Goal: Check status

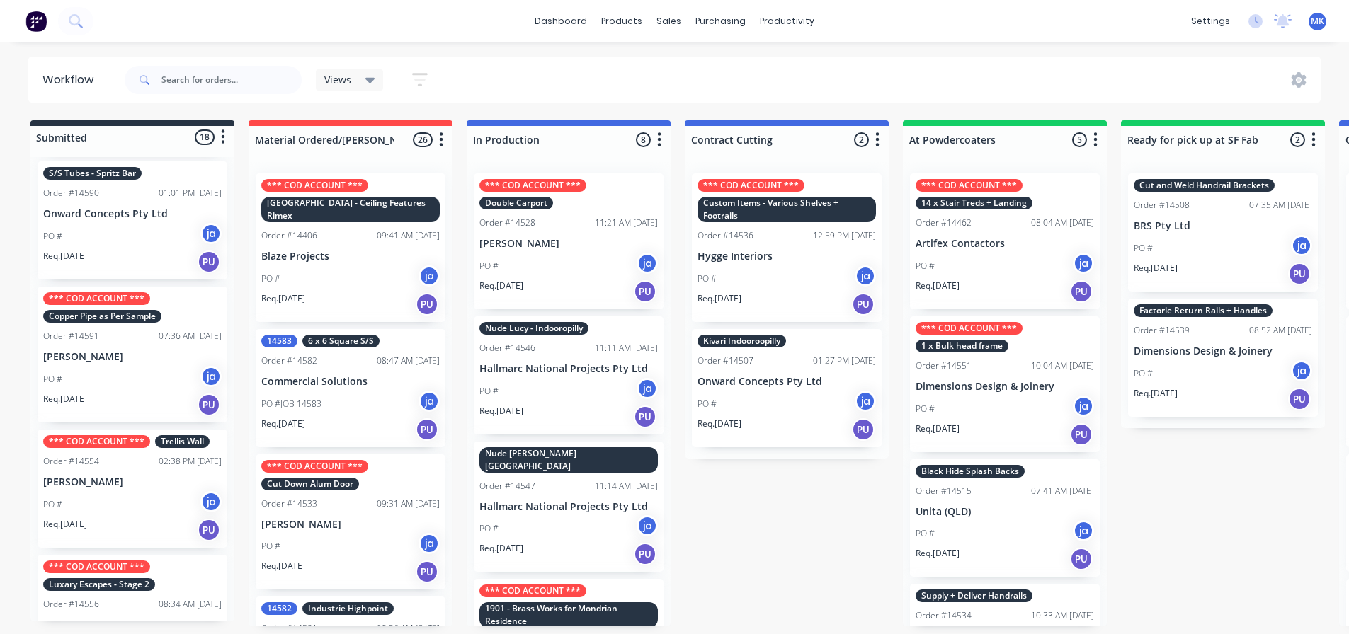
scroll to position [1700, 0]
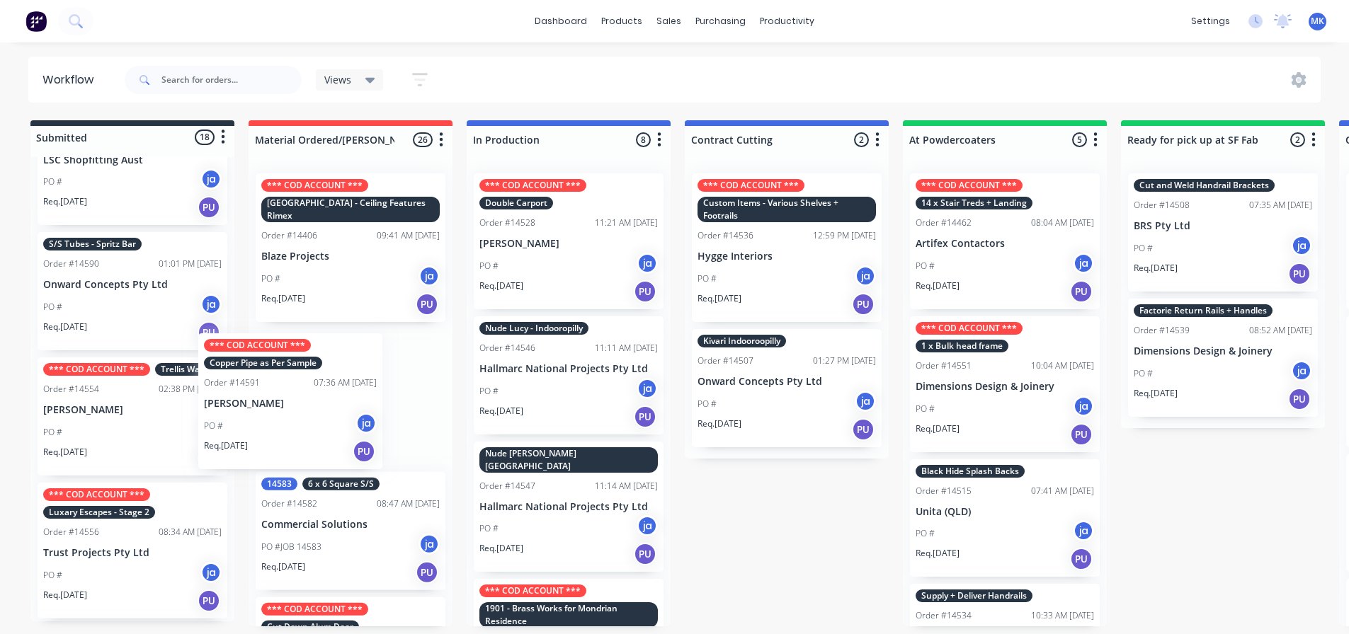
drag, startPoint x: 128, startPoint y: 462, endPoint x: 292, endPoint y: 440, distance: 165.6
click at [292, 440] on div "Submitted 18 Status colour #273444 hex #273444 Save Cancel Summaries Total orde…" at bounding box center [1169, 373] width 2361 height 506
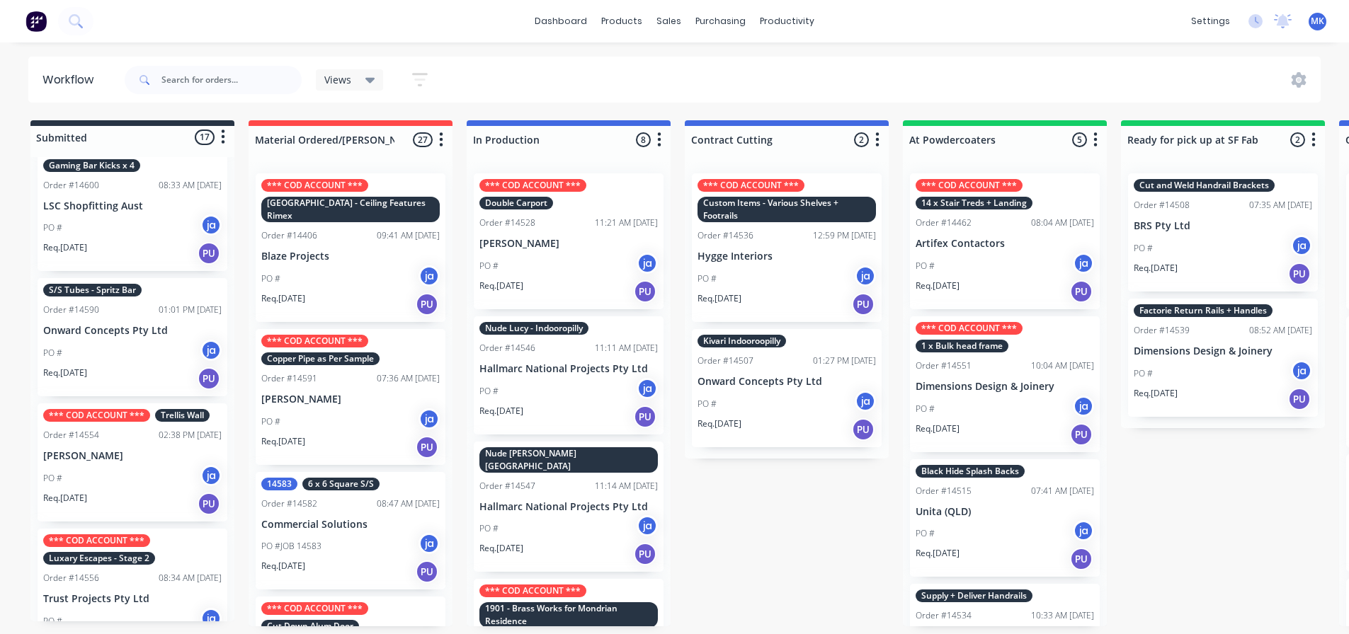
scroll to position [1629, 0]
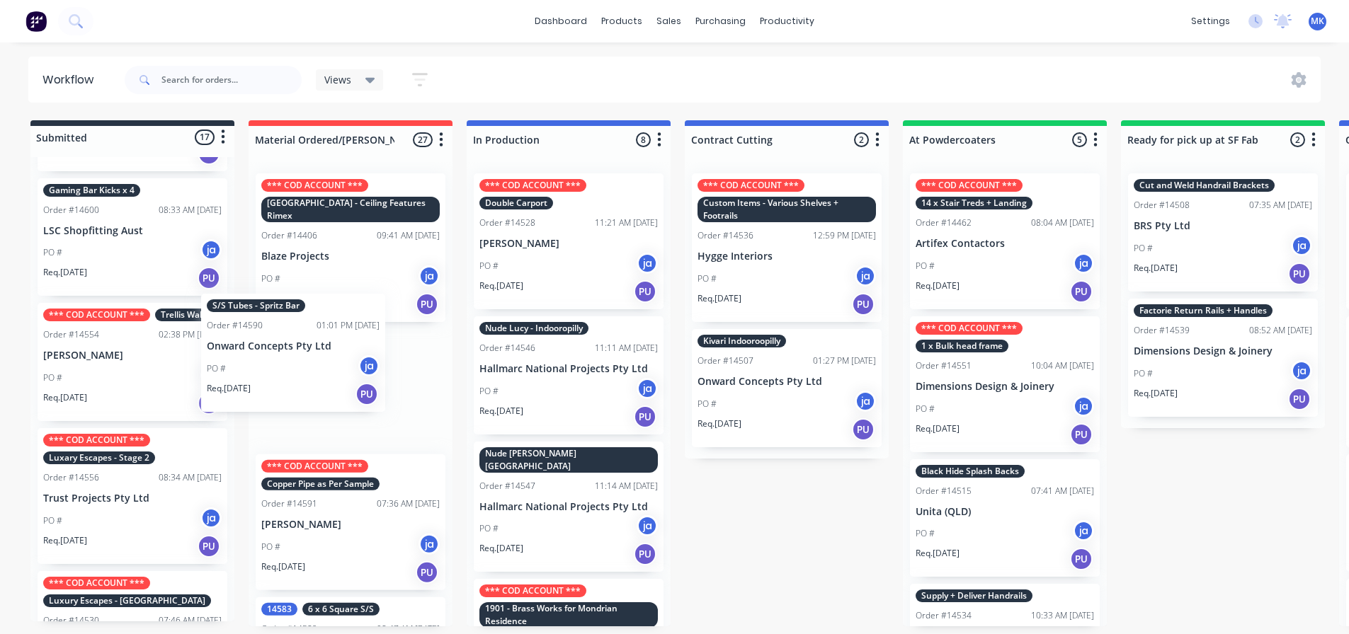
drag, startPoint x: 127, startPoint y: 384, endPoint x: 300, endPoint y: 377, distance: 172.2
click at [300, 377] on div "Submitted 17 Status colour #273444 hex #273444 Save Cancel Summaries Total orde…" at bounding box center [1169, 373] width 2361 height 506
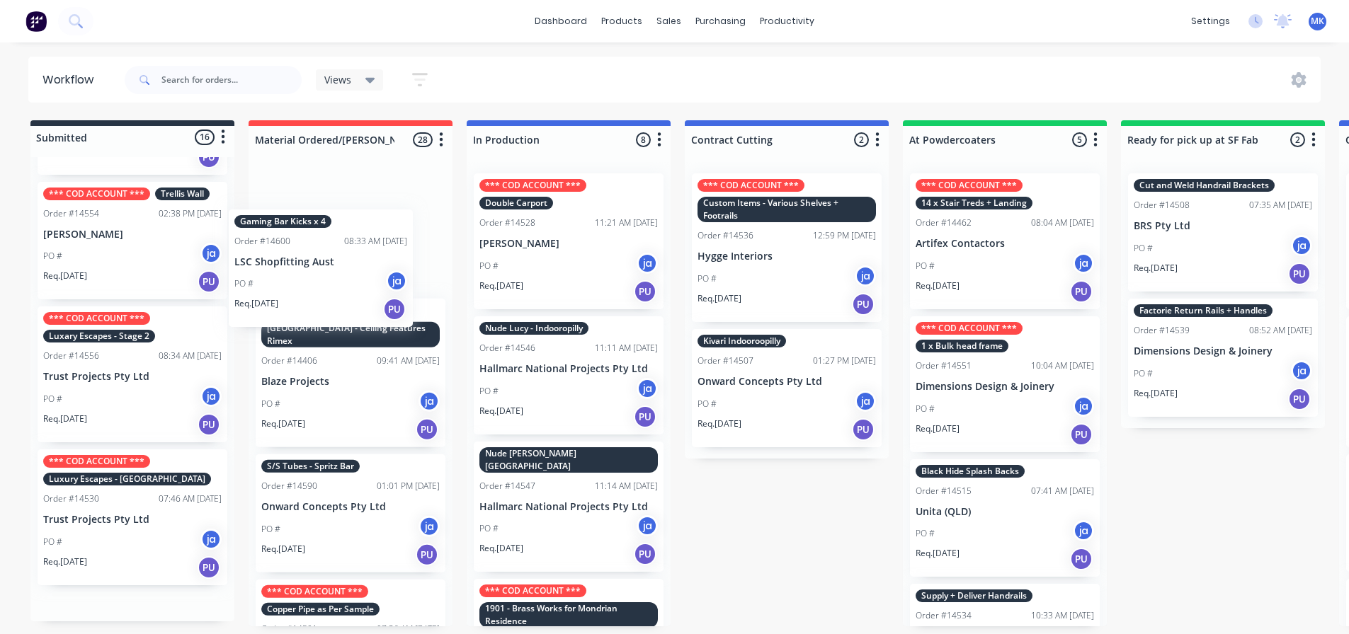
drag, startPoint x: 128, startPoint y: 263, endPoint x: 326, endPoint y: 300, distance: 201.6
click at [326, 300] on div "Submitted 16 Status colour #273444 hex #273444 Save Cancel Summaries Total orde…" at bounding box center [1169, 373] width 2361 height 506
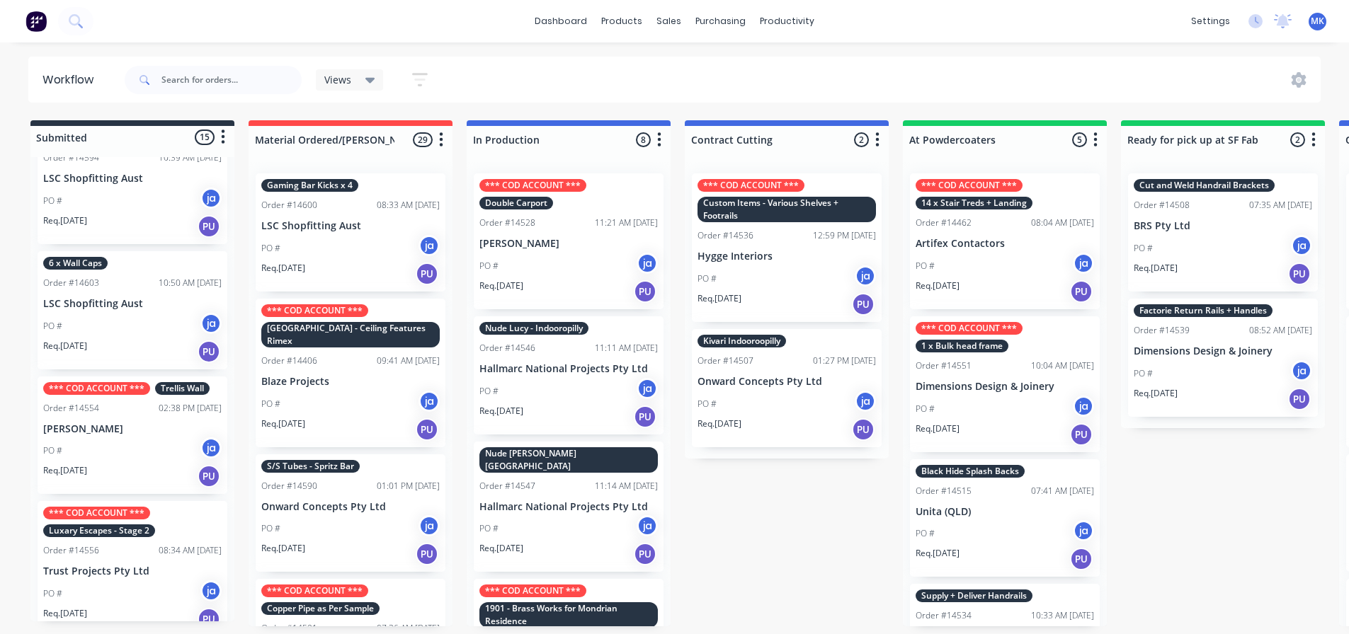
scroll to position [1342, 0]
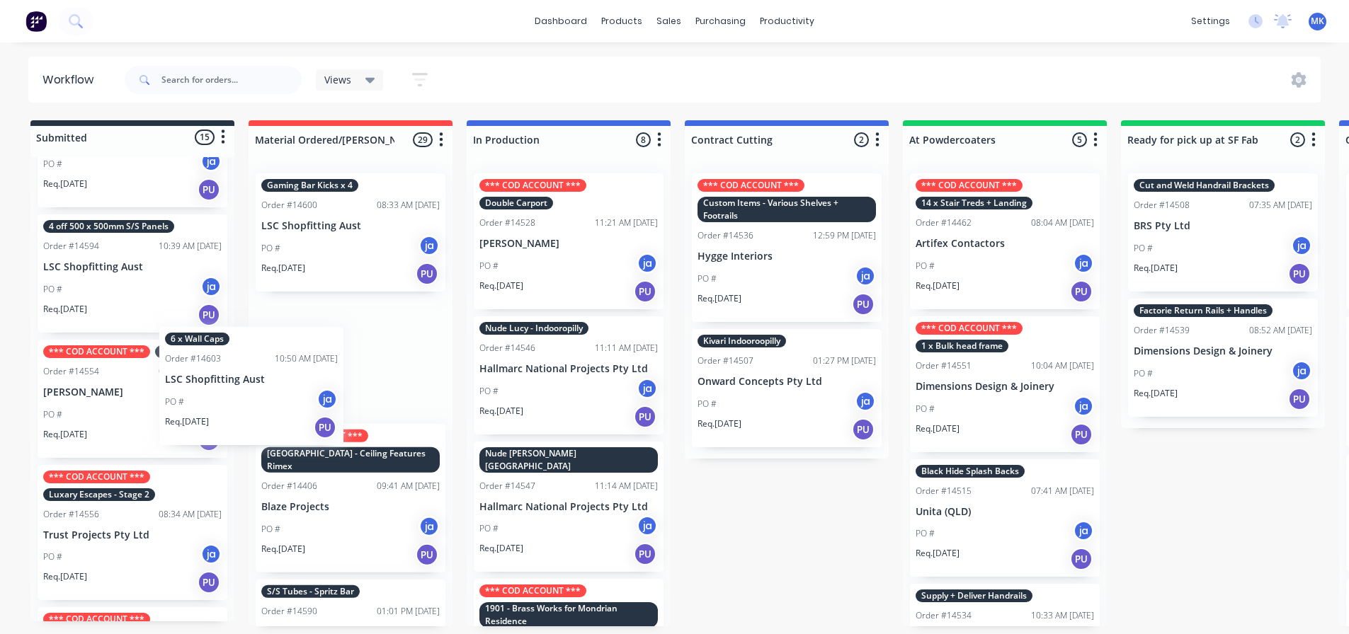
drag, startPoint x: 130, startPoint y: 417, endPoint x: 261, endPoint y: 407, distance: 132.1
click at [261, 407] on div "Submitted 15 Status colour #273444 hex #273444 Save Cancel Summaries Total orde…" at bounding box center [1169, 373] width 2361 height 506
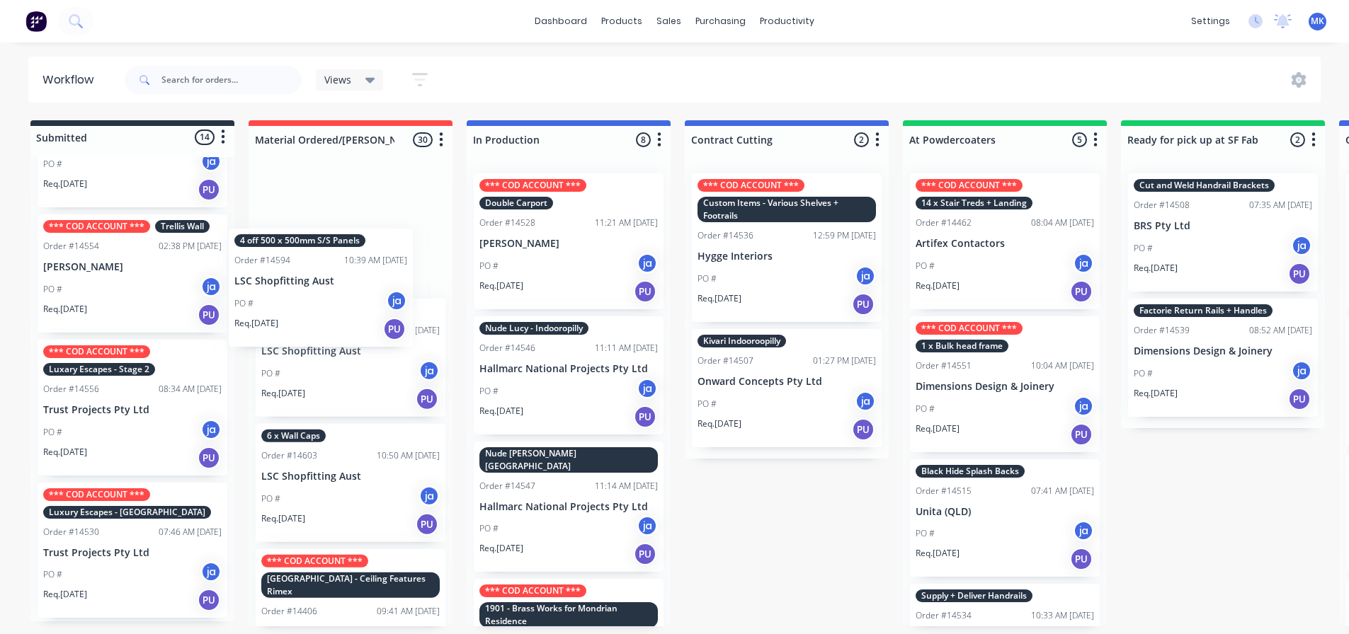
drag, startPoint x: 164, startPoint y: 307, endPoint x: 308, endPoint y: 312, distance: 143.8
click at [308, 312] on div "Submitted 14 Status colour #273444 hex #273444 Save Cancel Summaries Total orde…" at bounding box center [1169, 373] width 2361 height 506
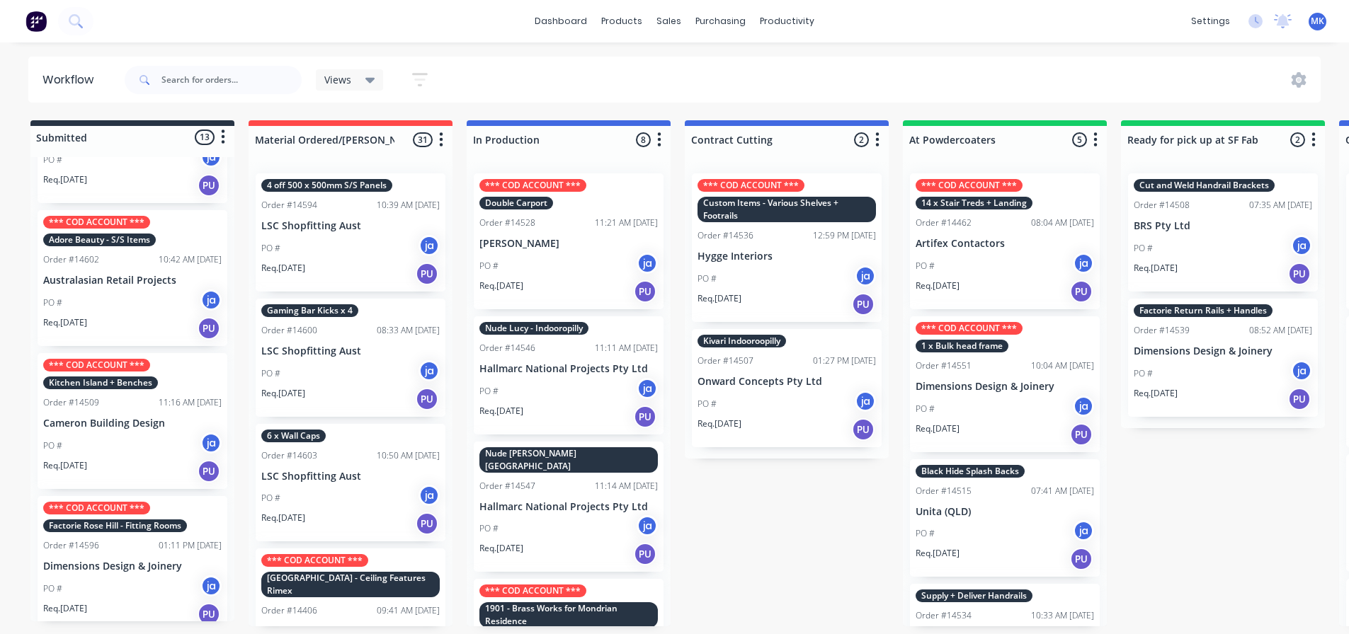
scroll to position [0, 0]
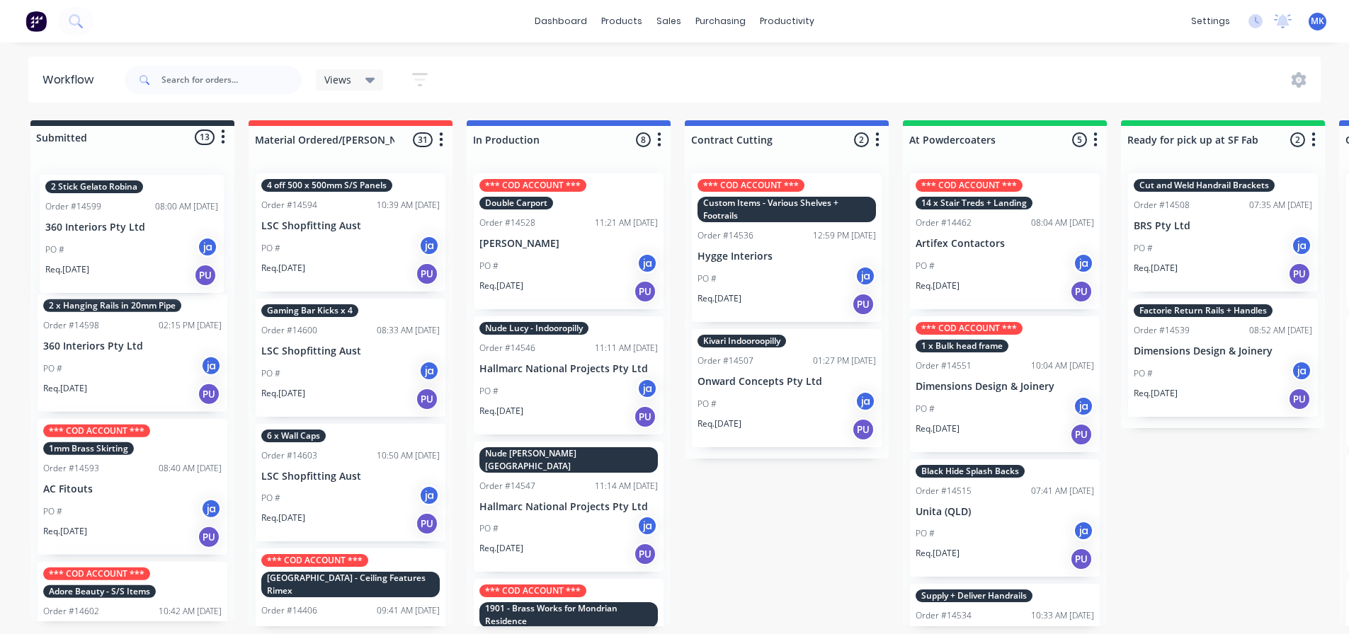
drag, startPoint x: 120, startPoint y: 249, endPoint x: 122, endPoint y: 261, distance: 13.1
click at [122, 261] on div "2 Stick Gelato Robina Order #14599 08:00 AM [DATE] 360 Interiors Pty Ltd PO # j…" at bounding box center [132, 389] width 204 height 464
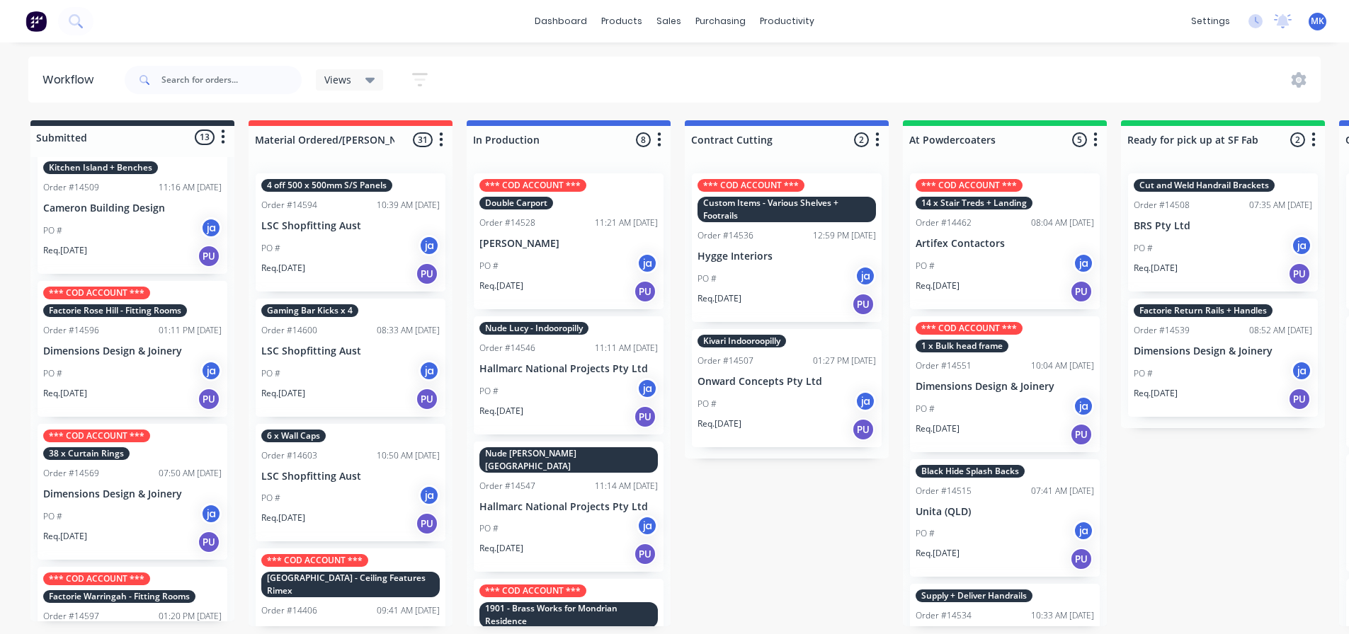
scroll to position [354, 0]
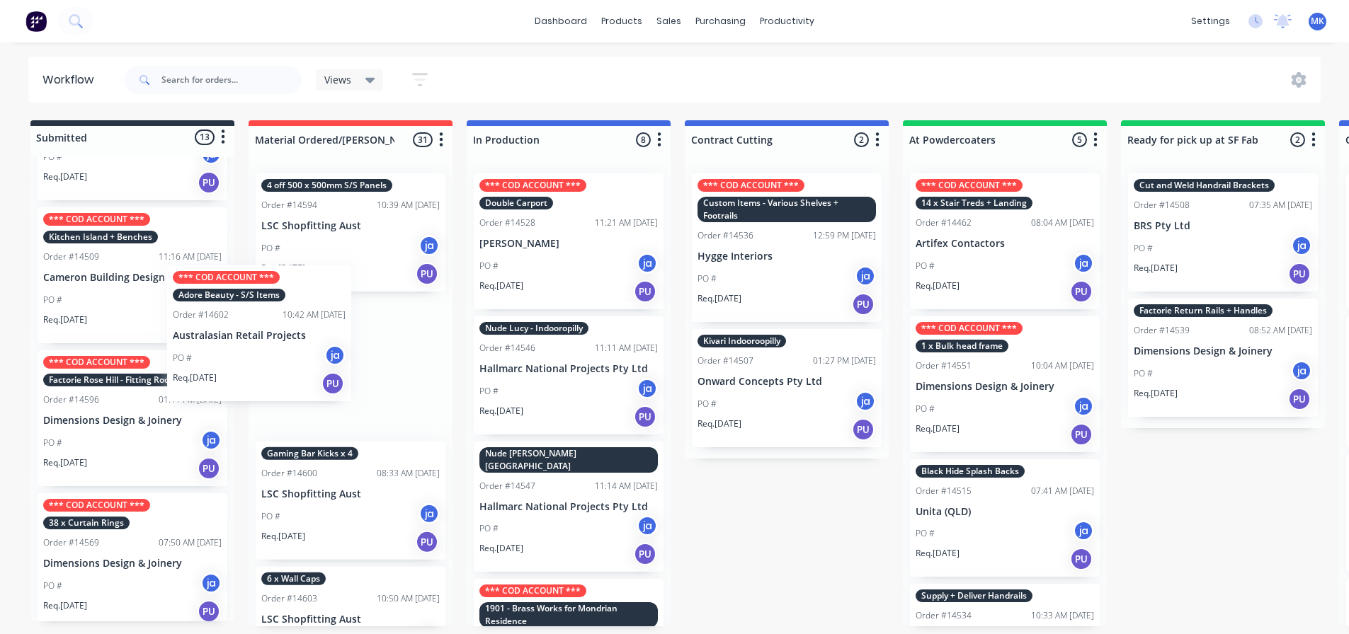
drag, startPoint x: 122, startPoint y: 294, endPoint x: 258, endPoint y: 358, distance: 150.4
click at [258, 358] on div "Submitted 13 Status colour #273444 hex #273444 Save Cancel Summaries Total orde…" at bounding box center [1169, 373] width 2361 height 506
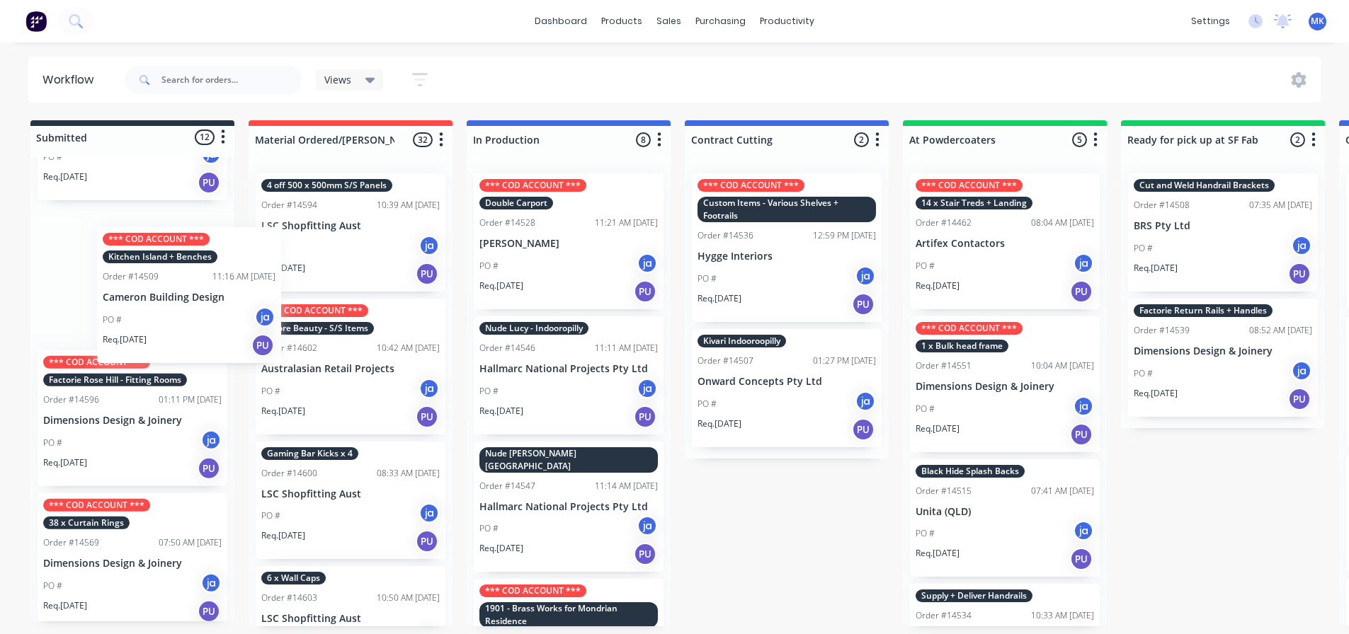
drag, startPoint x: 123, startPoint y: 312, endPoint x: 186, endPoint y: 336, distance: 67.5
click at [186, 336] on div "2 Stick Gelato Robina Order #14599 08:00 AM [DATE] 360 Interiors Pty Ltd PO # j…" at bounding box center [132, 389] width 204 height 464
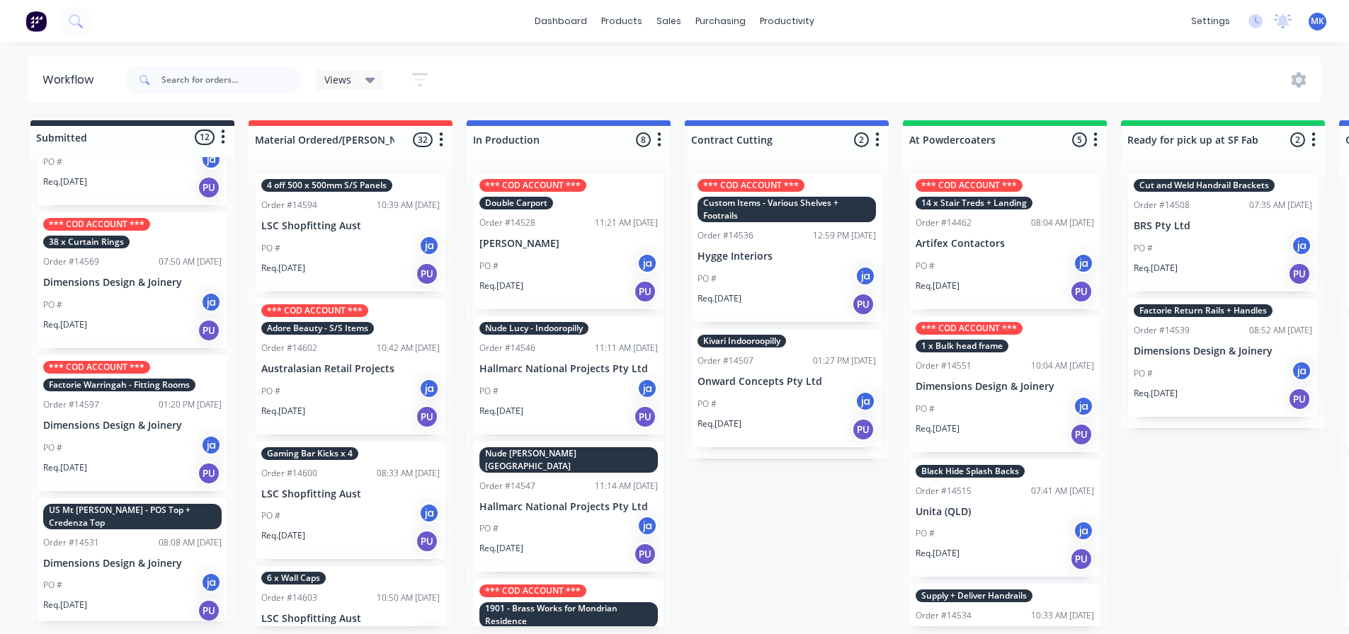
scroll to position [637, 0]
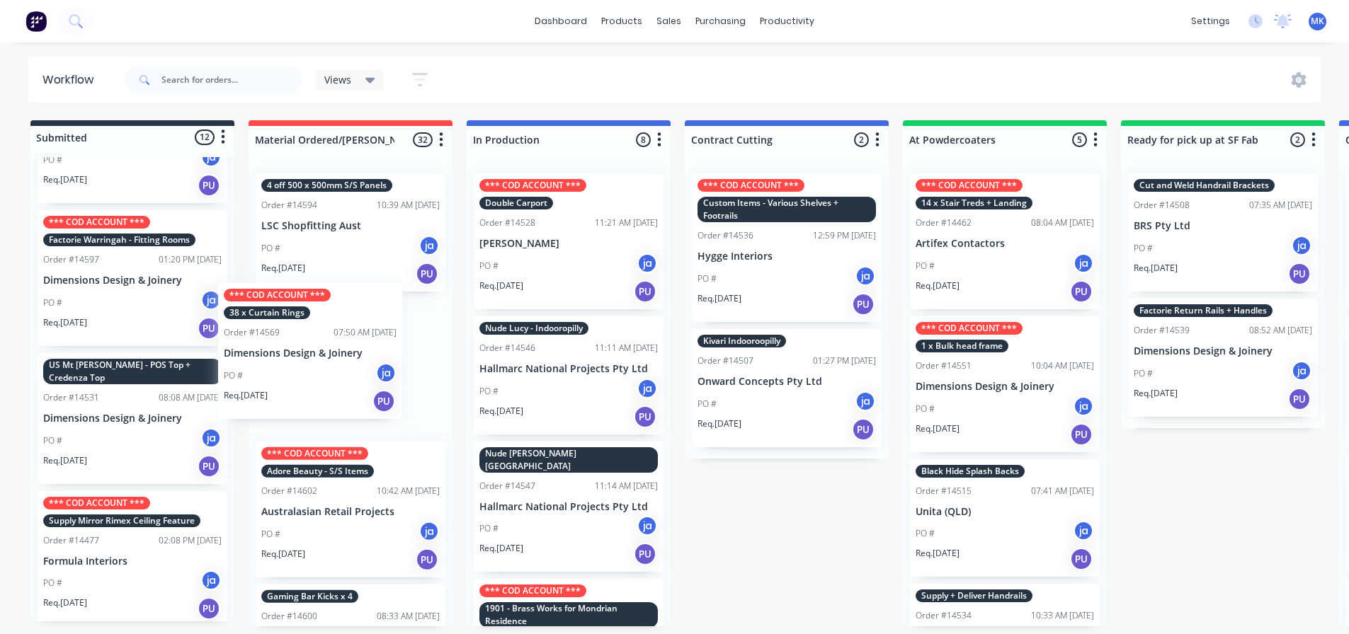
drag, startPoint x: 134, startPoint y: 345, endPoint x: 294, endPoint y: 408, distance: 172.0
click at [294, 408] on div "Submitted 12 Status colour #273444 hex #273444 Save Cancel Summaries Total orde…" at bounding box center [1169, 373] width 2361 height 506
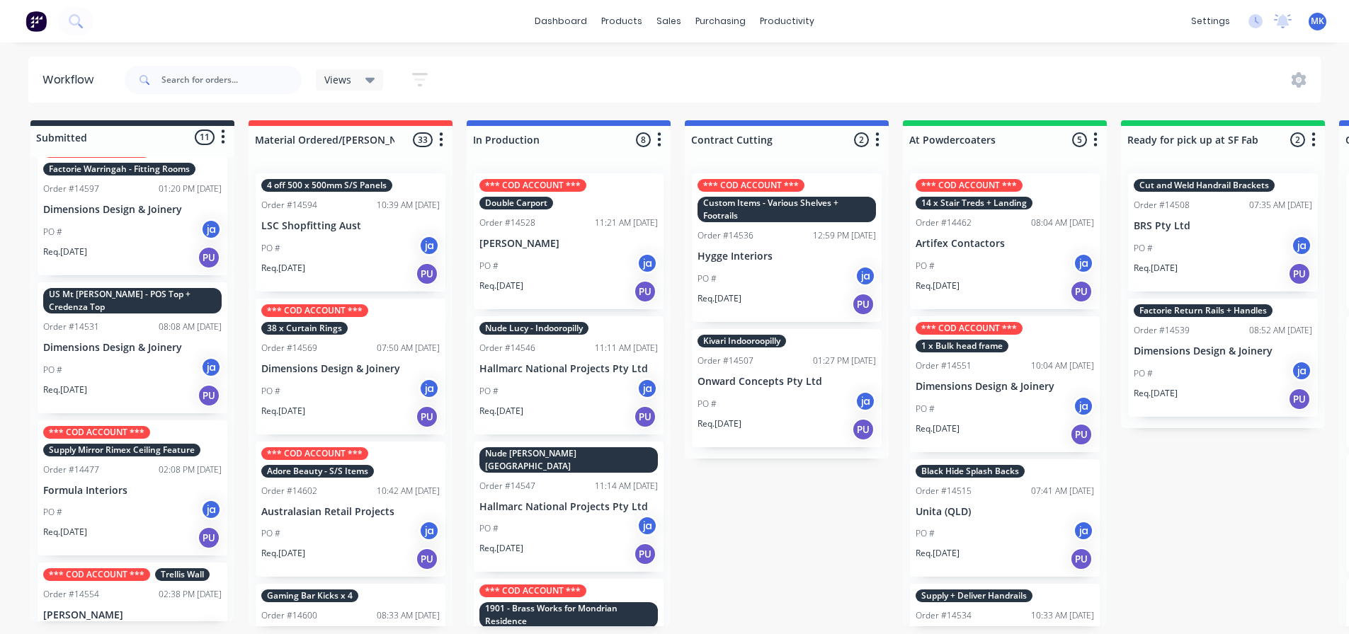
scroll to position [779, 0]
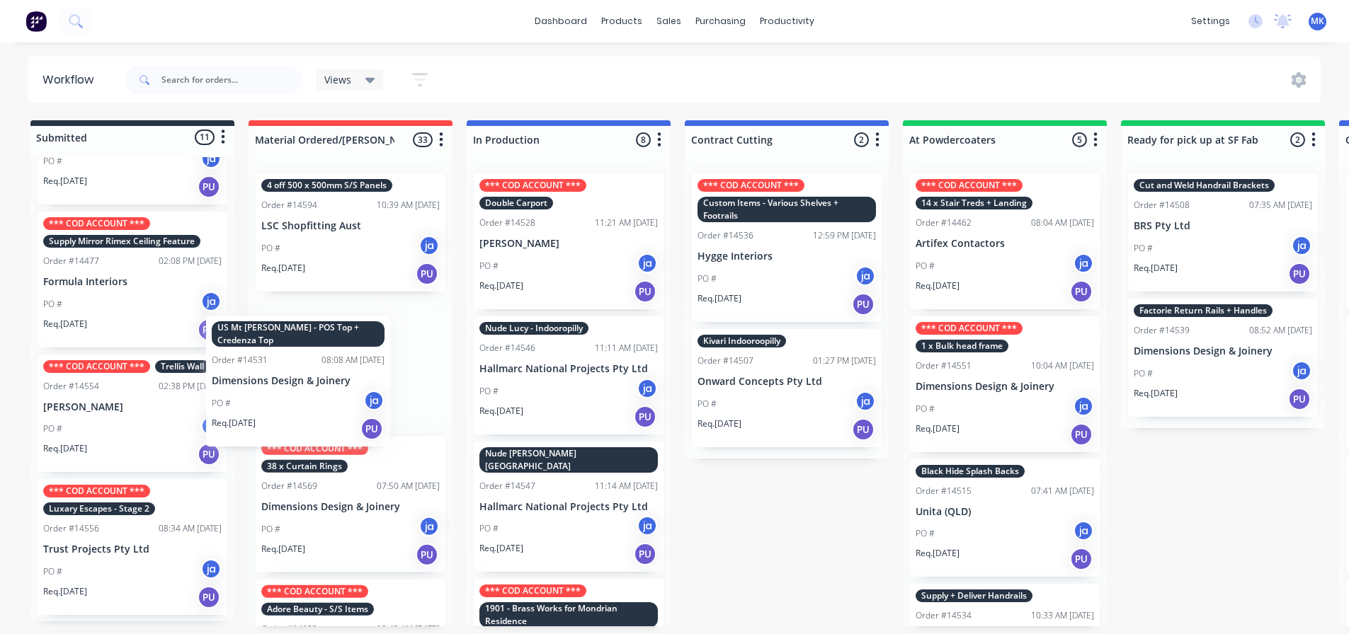
drag, startPoint x: 133, startPoint y: 295, endPoint x: 305, endPoint y: 402, distance: 202.9
click at [305, 402] on div "Submitted 11 Status colour #273444 hex #273444 Save Cancel Summaries Total orde…" at bounding box center [1169, 373] width 2361 height 506
